Goal: Information Seeking & Learning: Learn about a topic

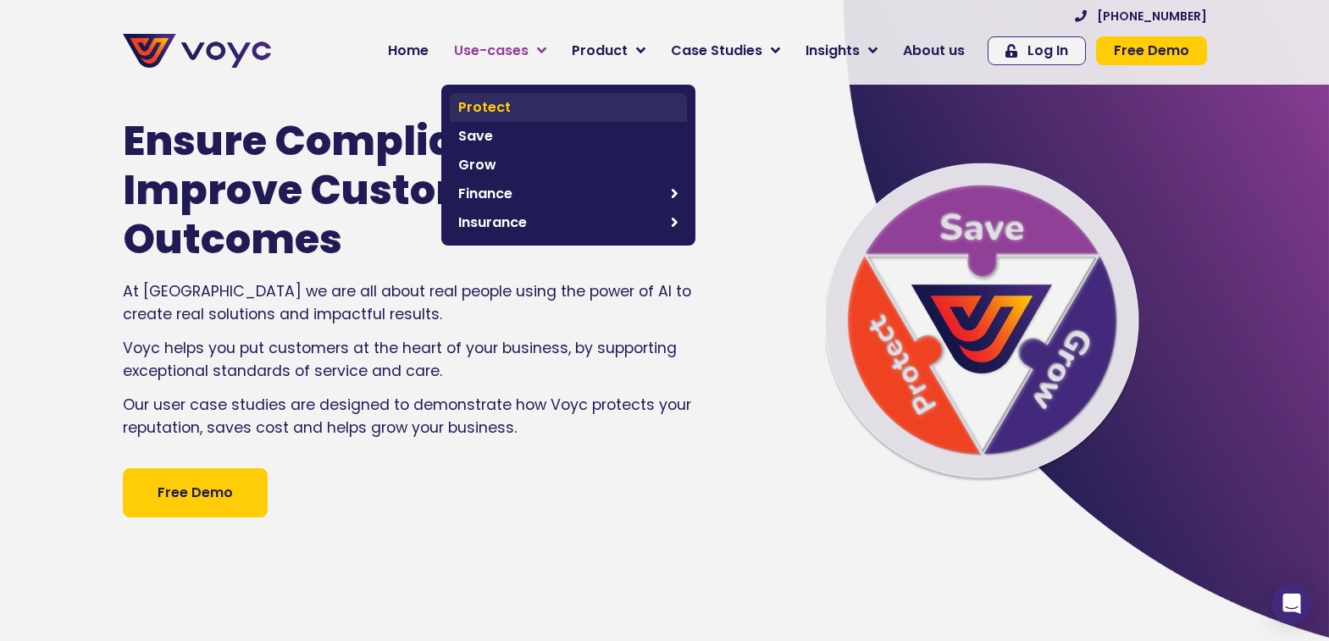
click at [506, 112] on span "Protect" at bounding box center [568, 107] width 220 height 20
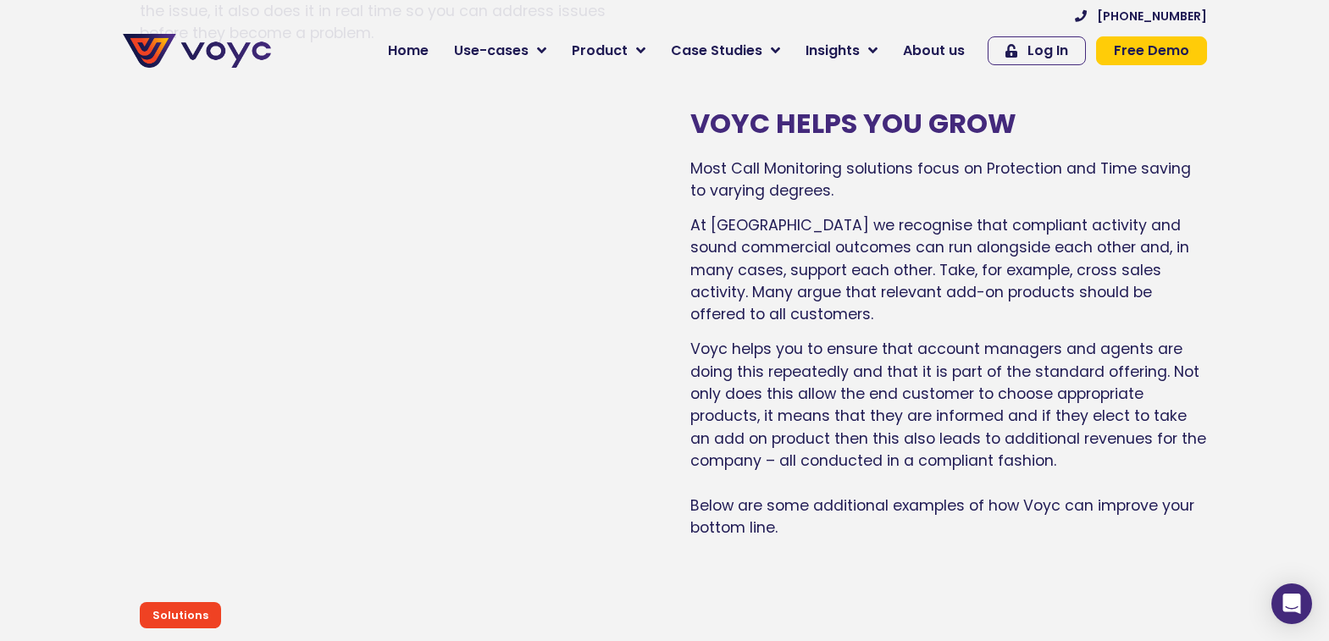
scroll to position [5929, 0]
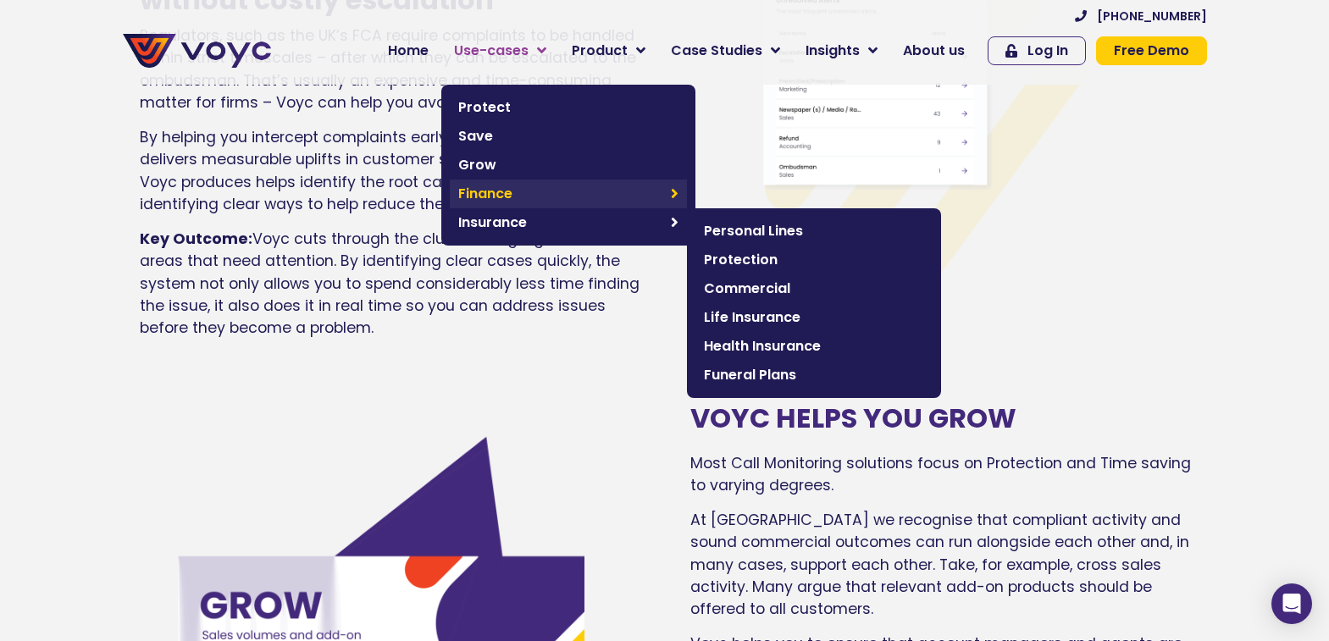
click at [510, 191] on span "Finance" at bounding box center [560, 194] width 204 height 20
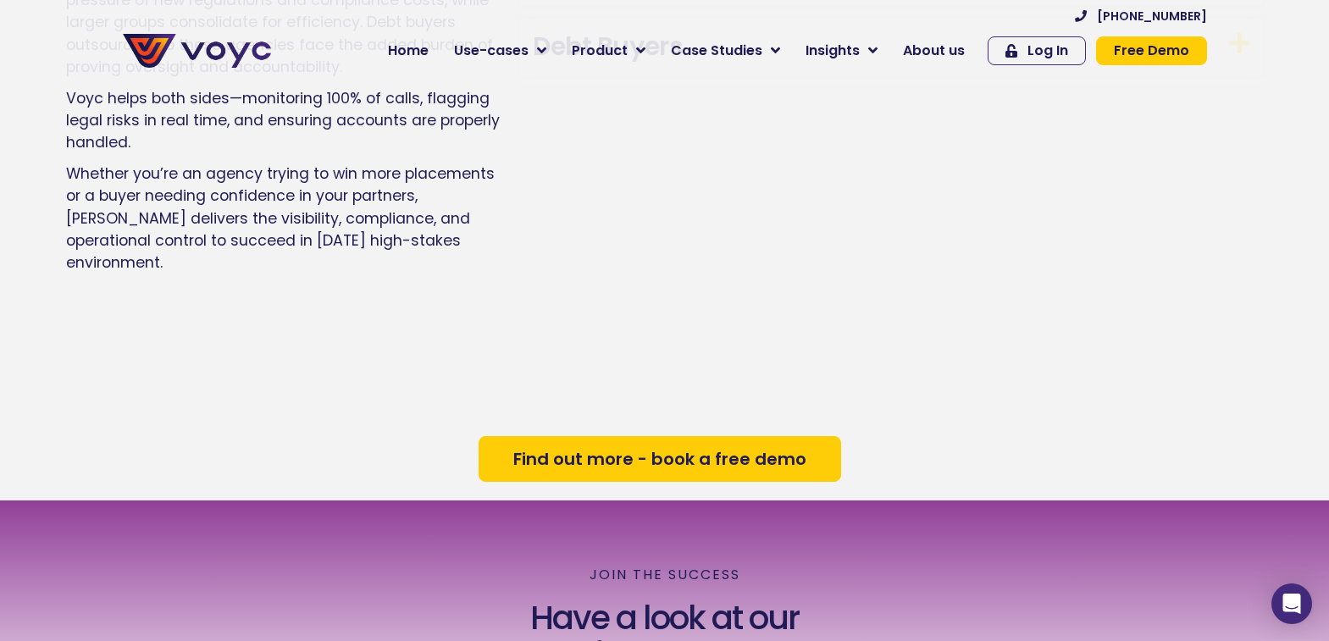
scroll to position [2832, 0]
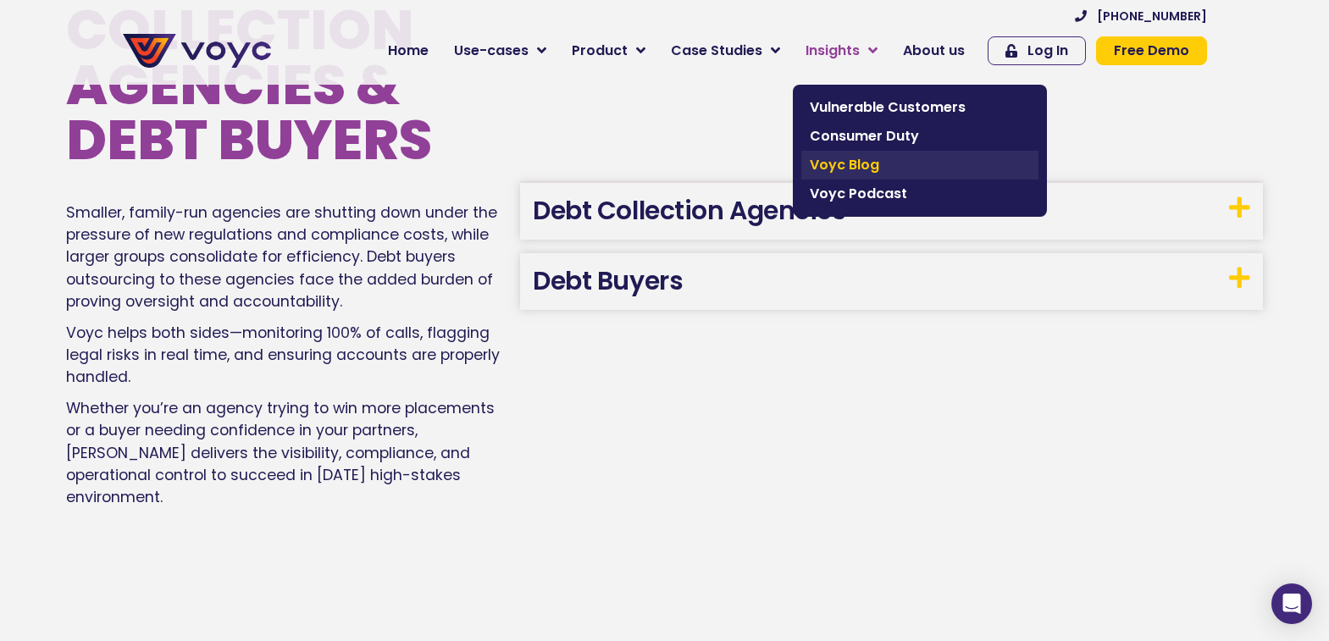
click at [872, 159] on span "Voyc Blog" at bounding box center [920, 165] width 220 height 20
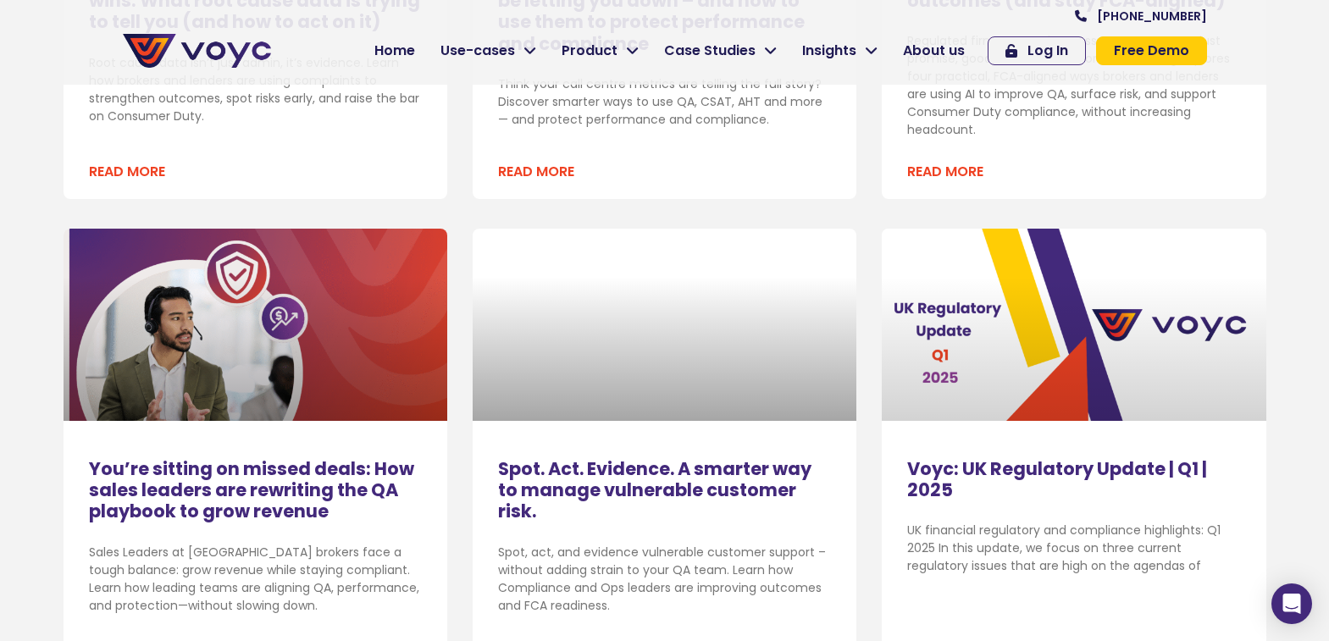
scroll to position [1779, 0]
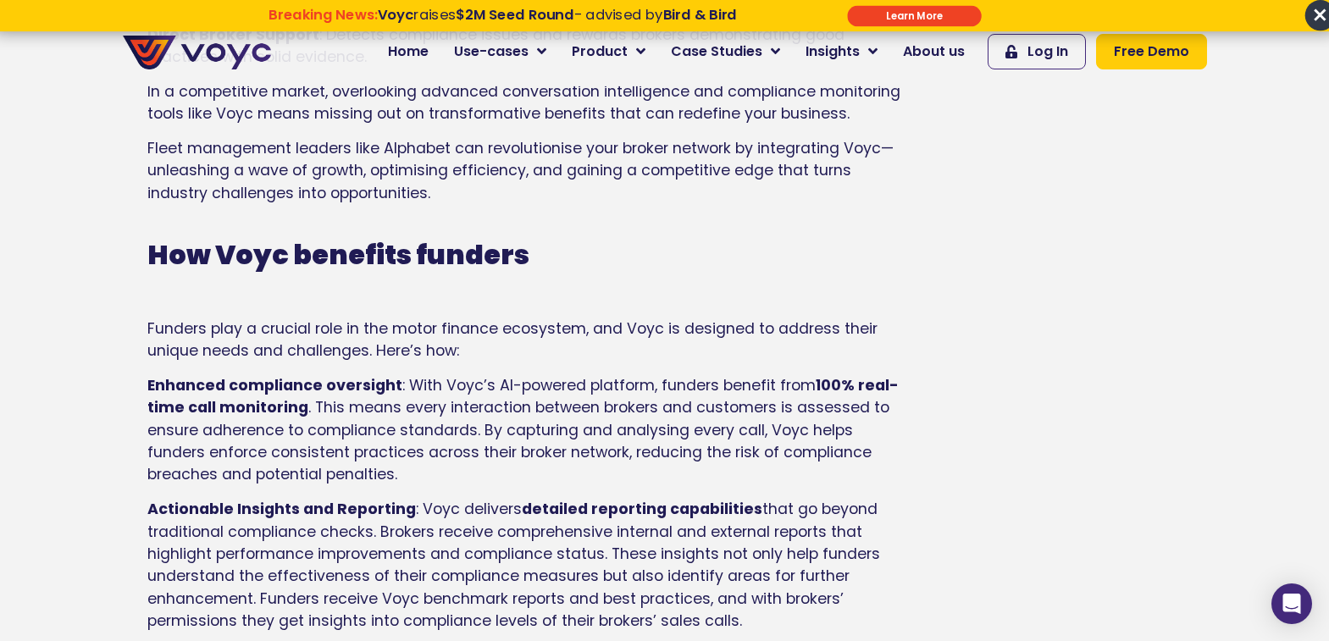
scroll to position [1948, 0]
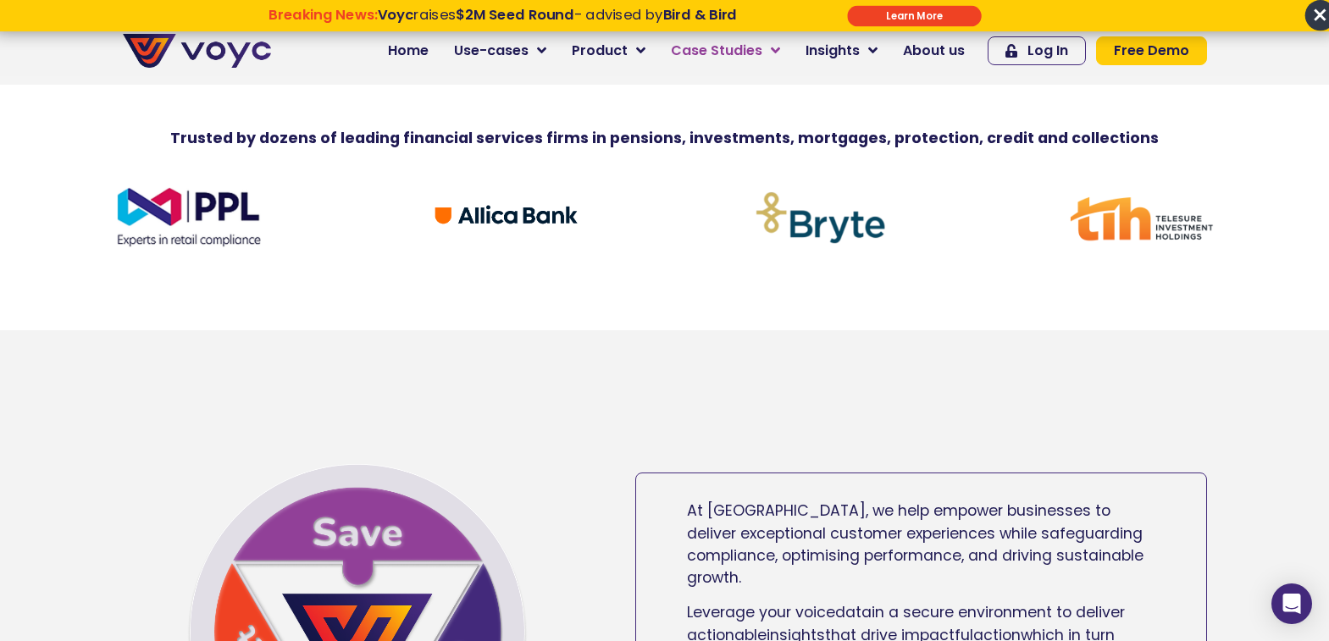
scroll to position [254, 0]
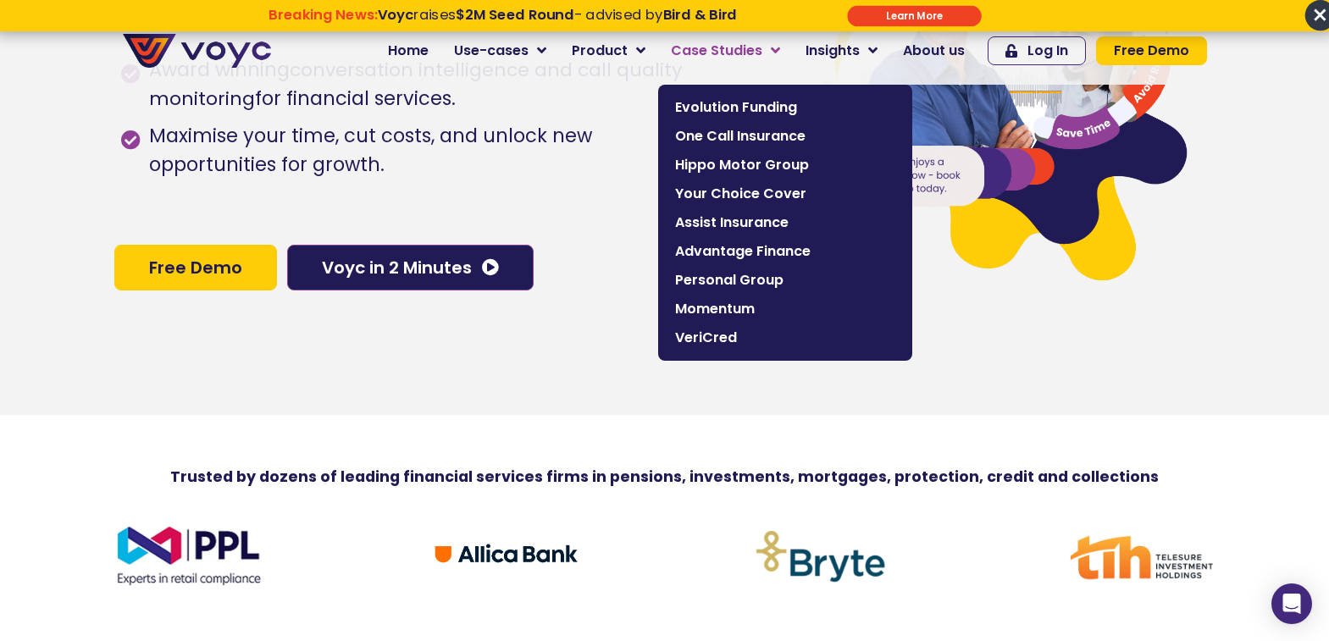
click at [780, 47] on icon at bounding box center [775, 50] width 9 height 15
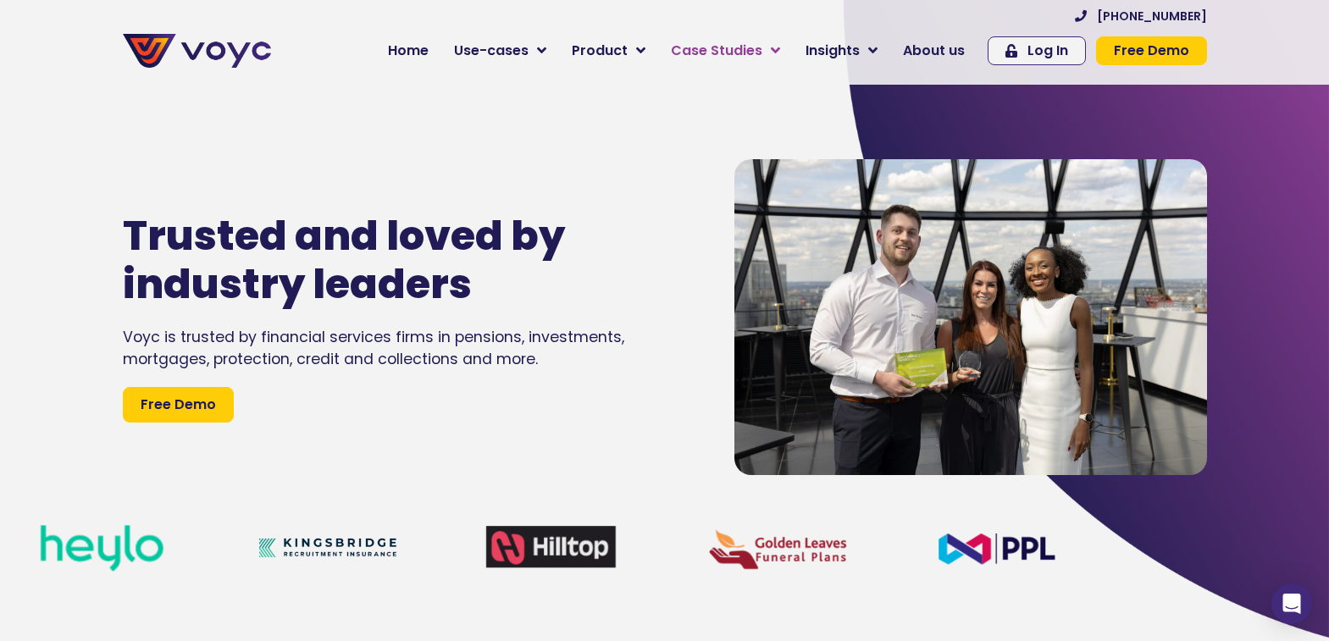
click at [780, 53] on icon at bounding box center [775, 50] width 9 height 15
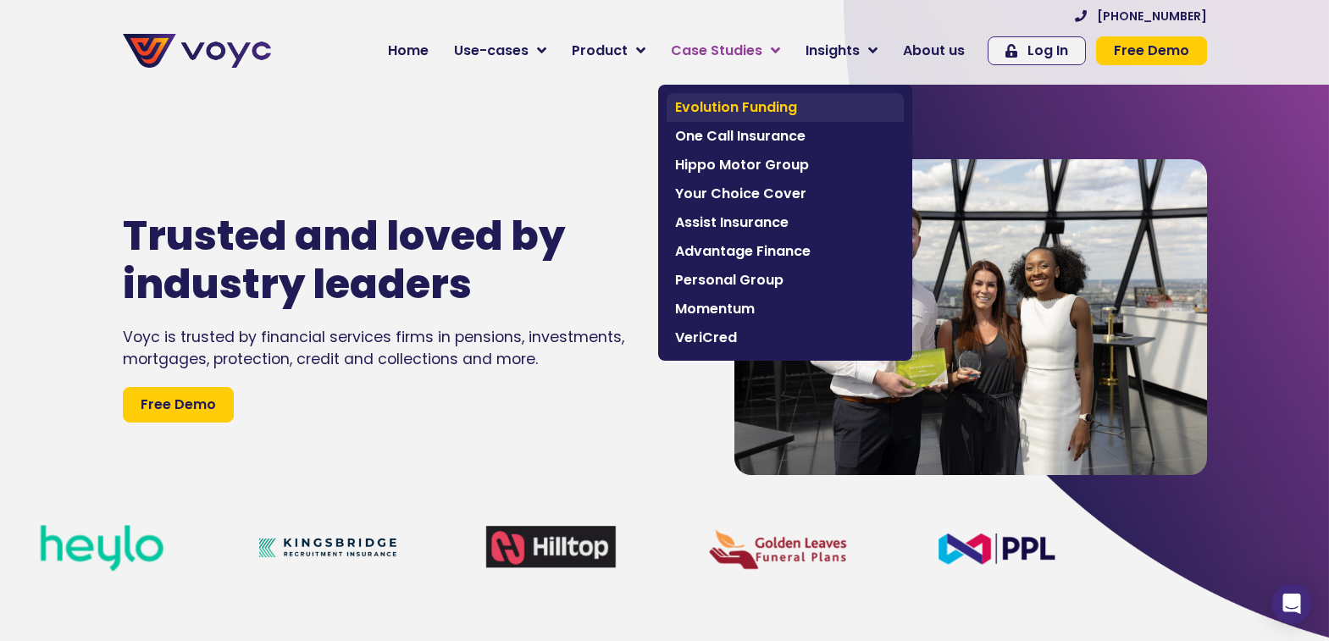
click at [770, 100] on span "Evolution Funding" at bounding box center [785, 107] width 220 height 20
